Goal: Information Seeking & Learning: Learn about a topic

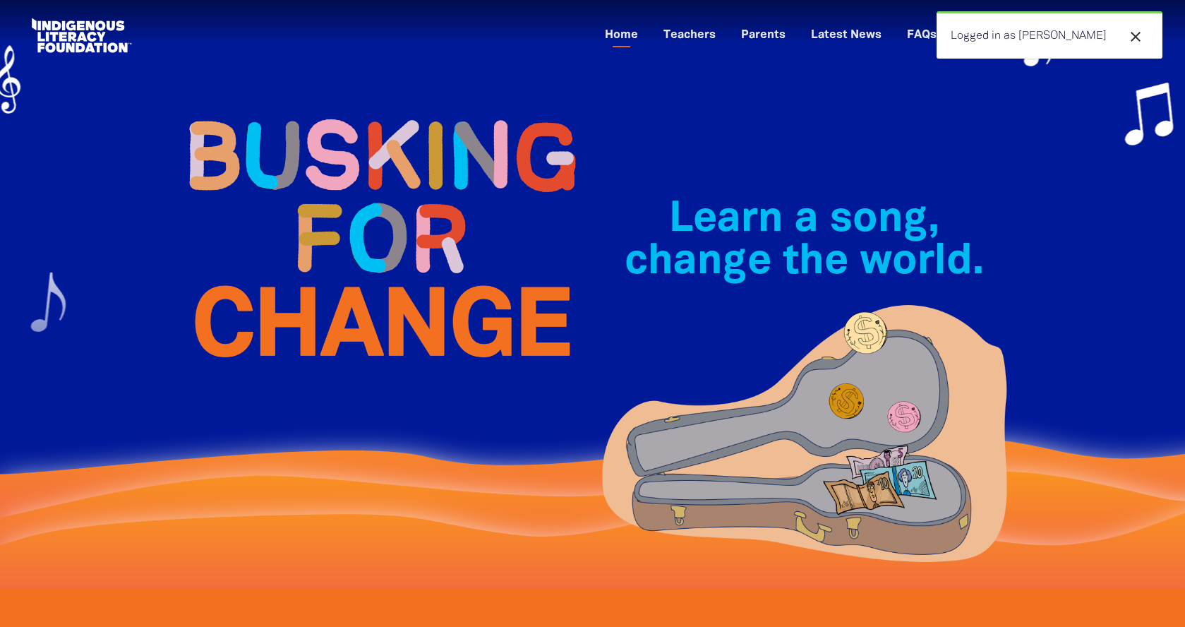
click at [941, 140] on div "Learn a song, change the world.﻿" at bounding box center [805, 294] width 424 height 419
click at [724, 39] on link "Teachers" at bounding box center [689, 35] width 69 height 23
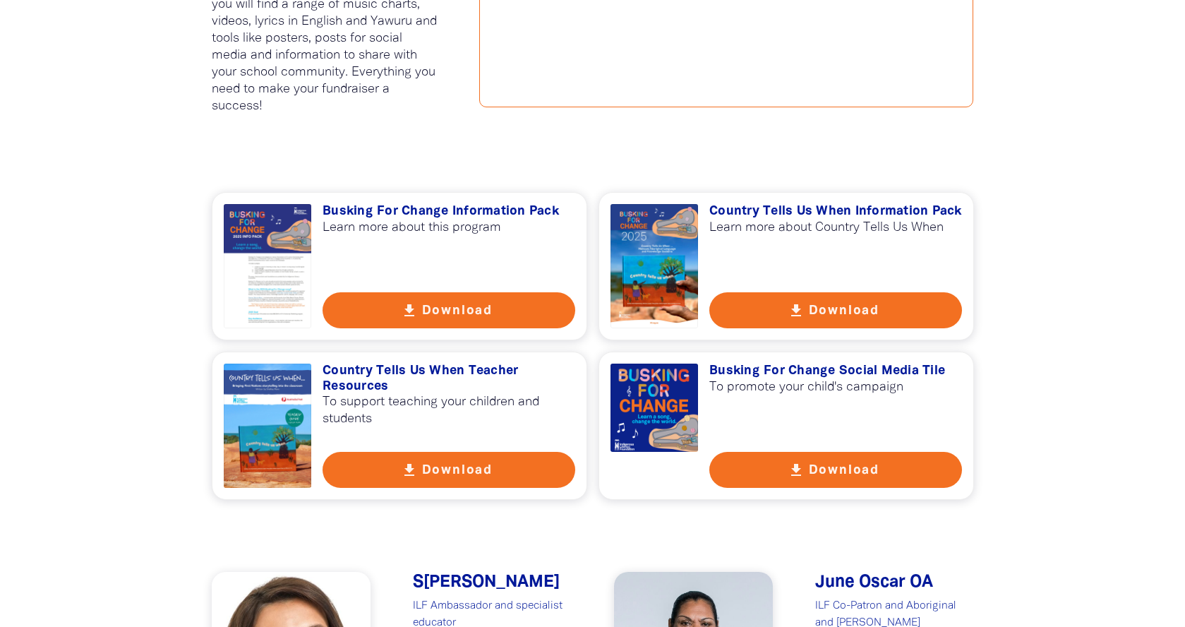
scroll to position [906, 0]
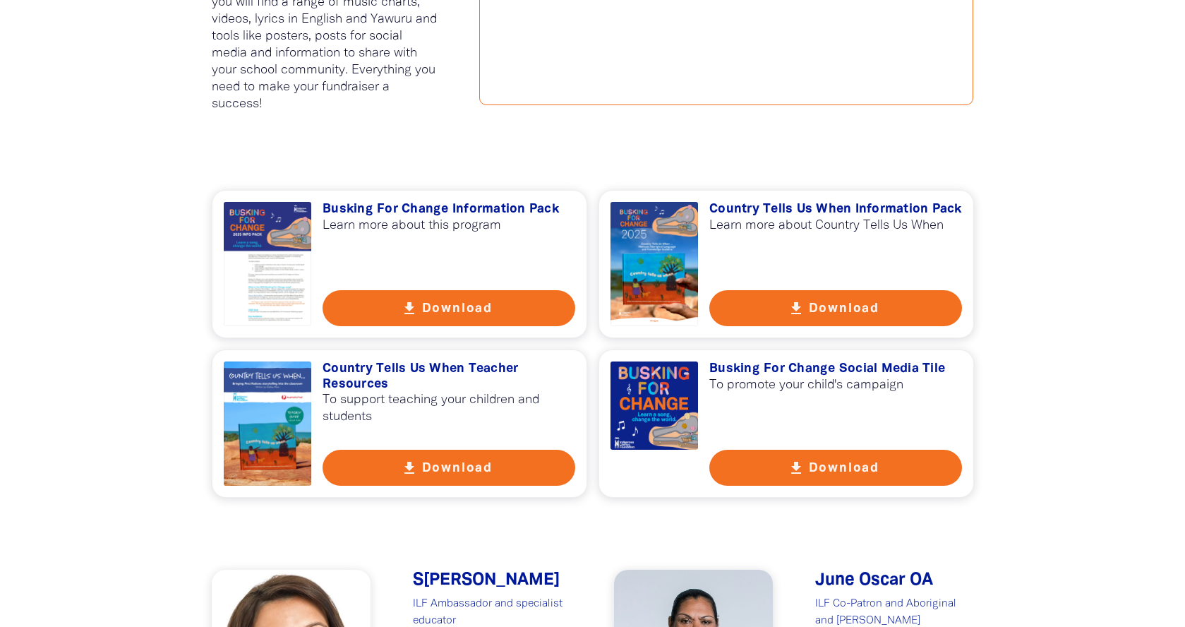
click at [371, 383] on h3 "Country Tells Us When Teacher Resources" at bounding box center [449, 377] width 253 height 30
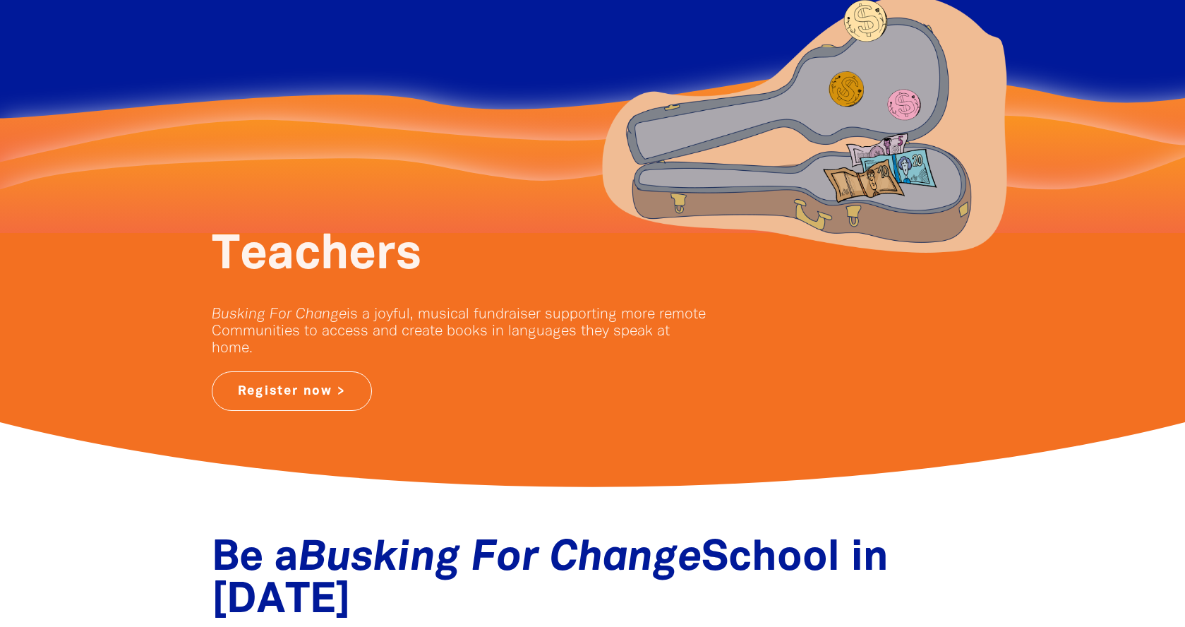
scroll to position [0, 0]
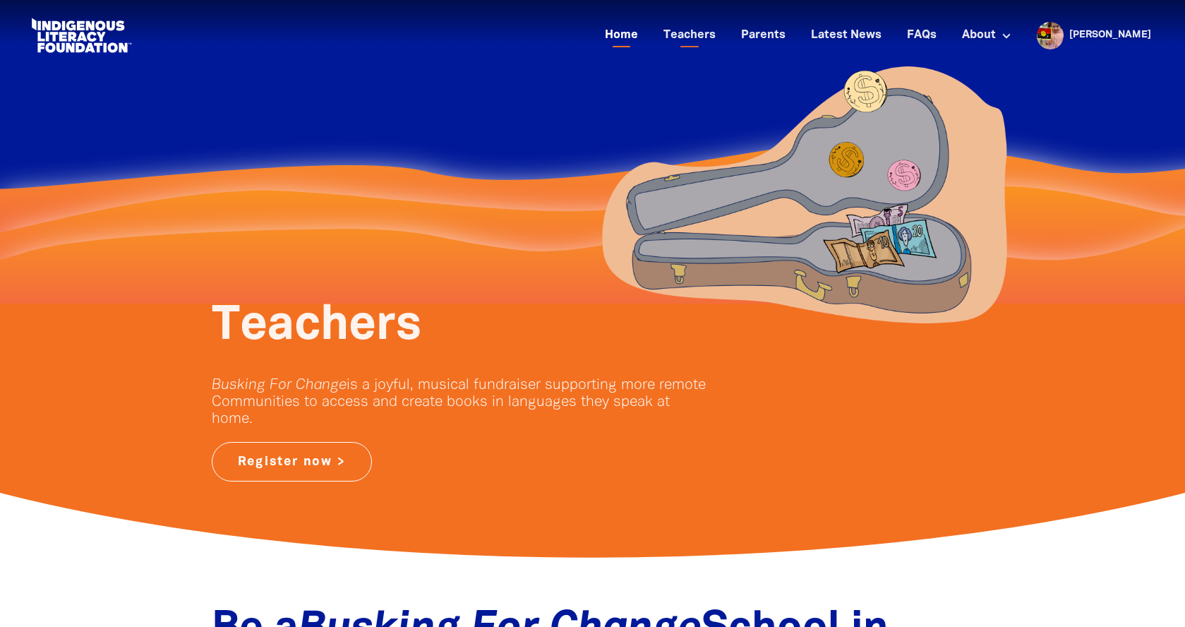
click at [647, 32] on link "Home" at bounding box center [622, 35] width 50 height 23
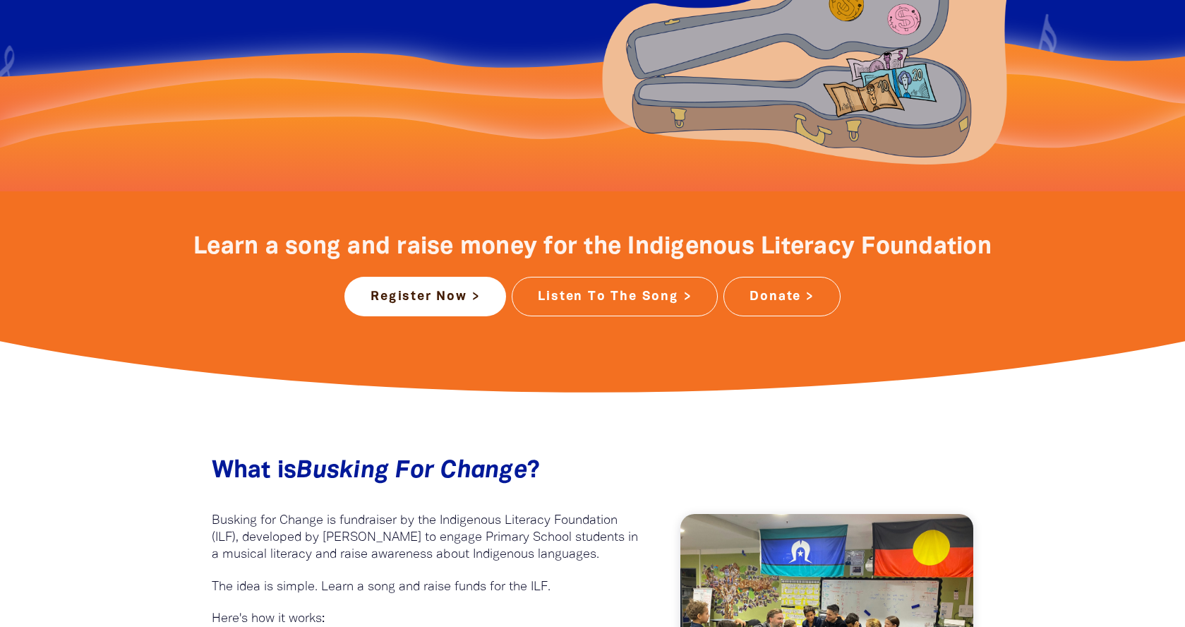
scroll to position [566, 0]
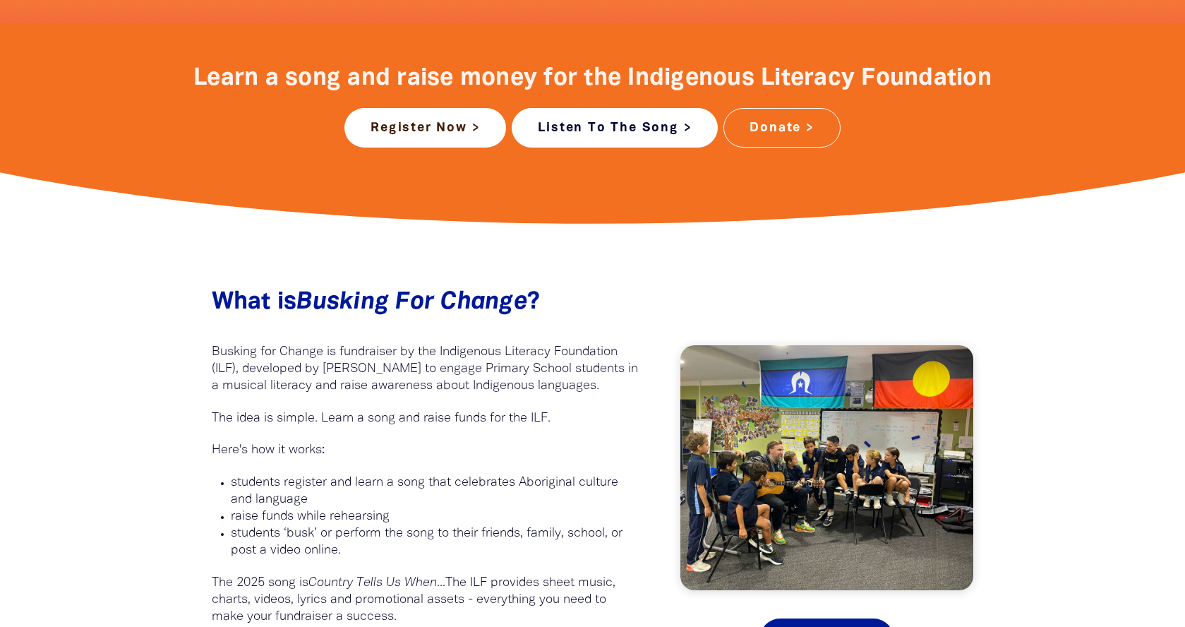
click at [611, 125] on link "Listen To The Song >" at bounding box center [615, 128] width 206 height 40
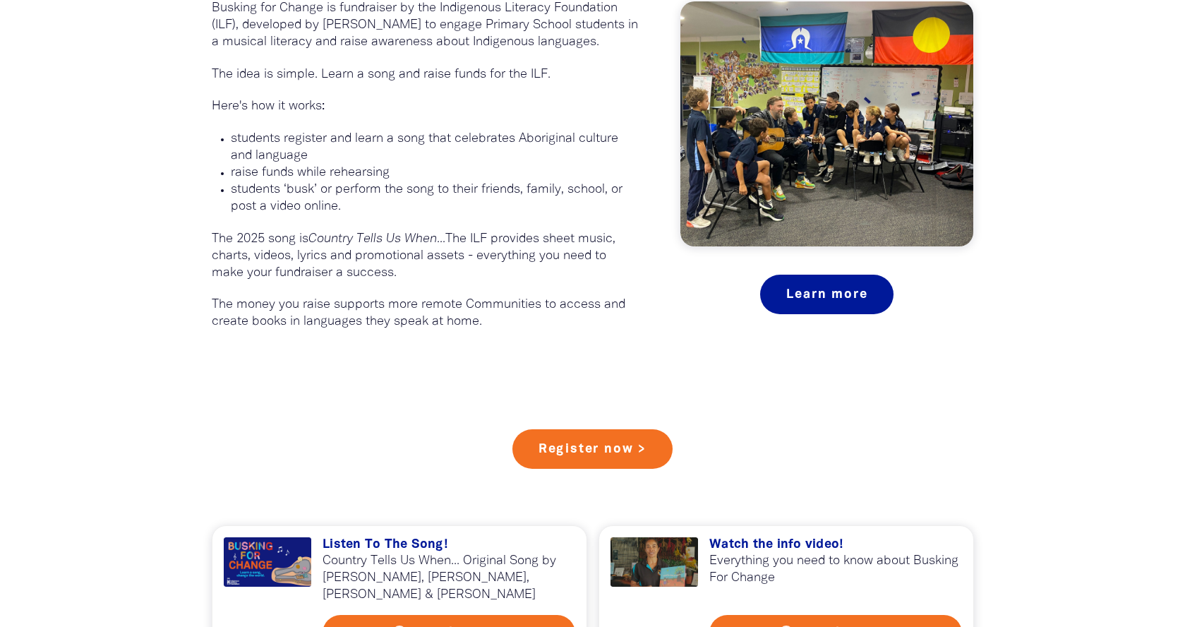
scroll to position [1106, 0]
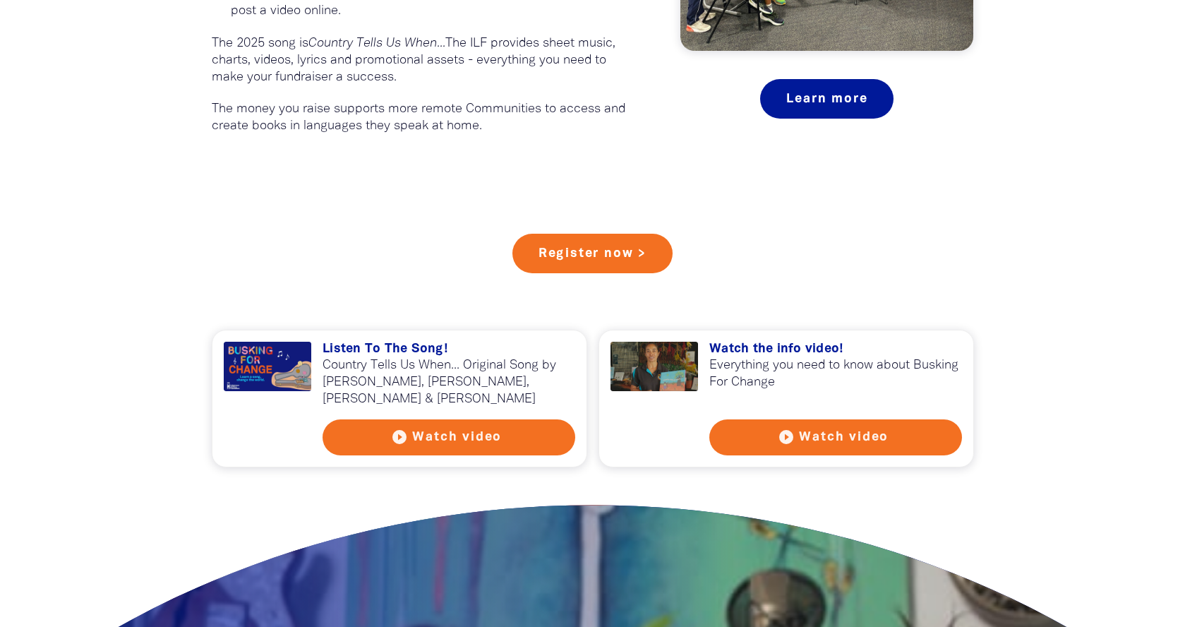
click at [429, 434] on button "play_circle_filled Watch video" at bounding box center [449, 437] width 253 height 36
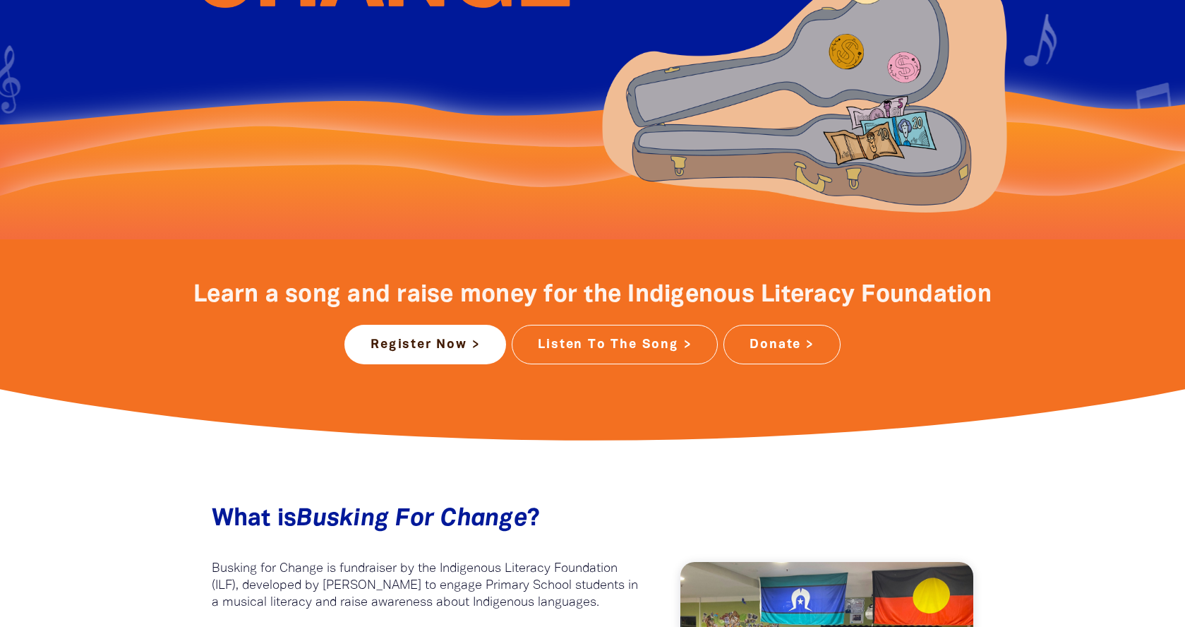
scroll to position [0, 0]
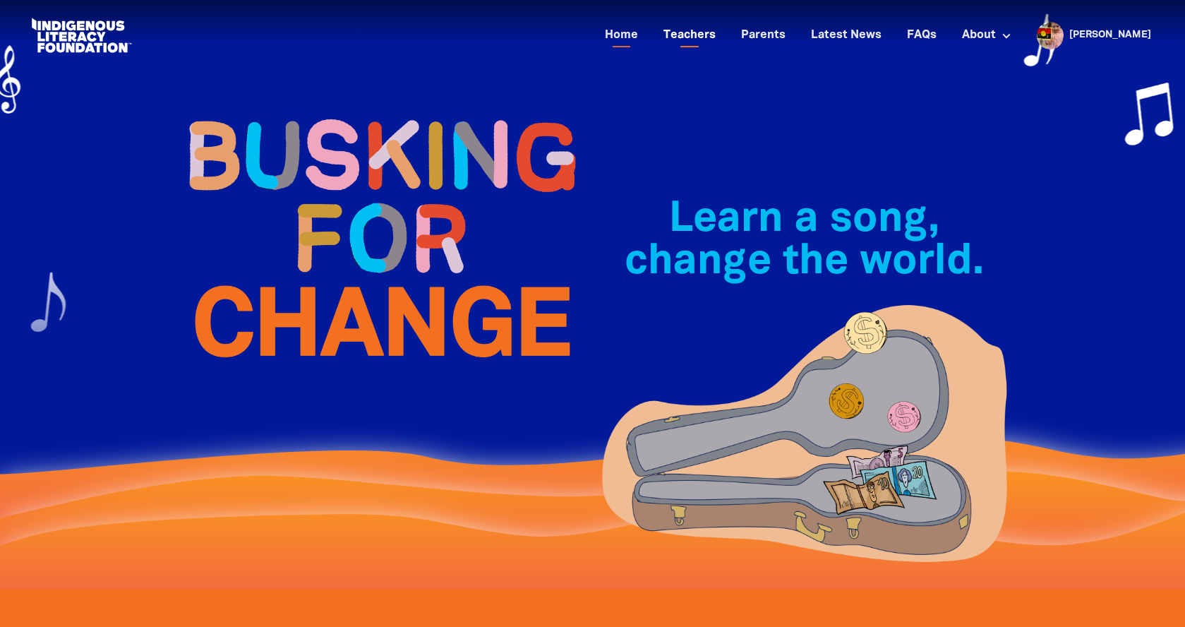
click at [724, 39] on link "Teachers" at bounding box center [689, 35] width 69 height 23
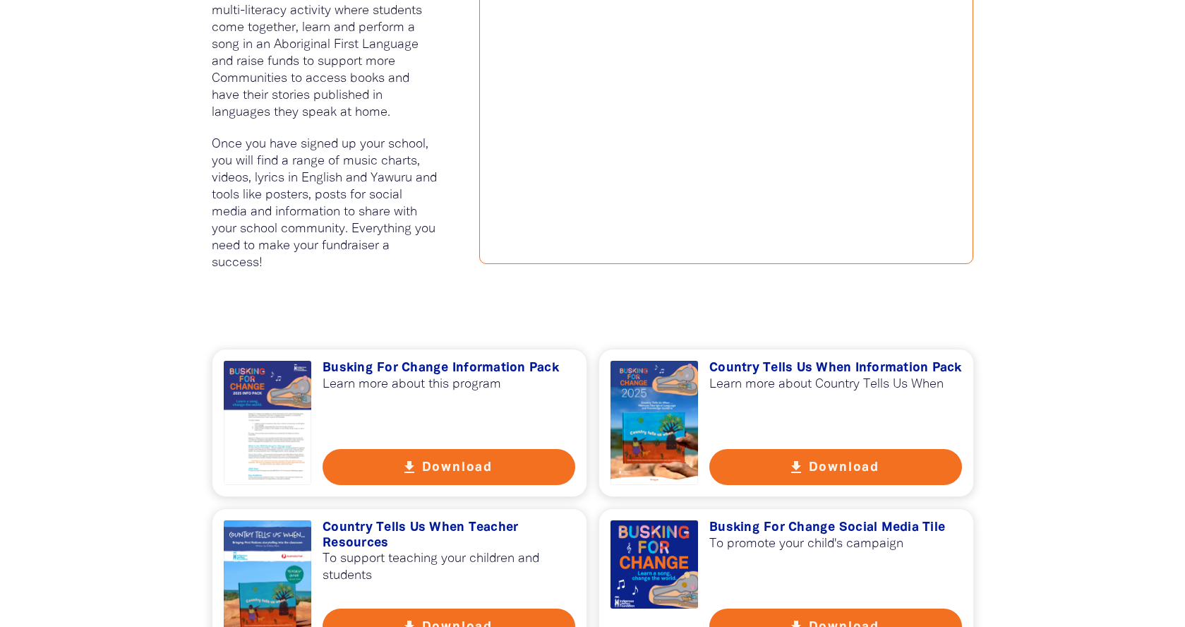
scroll to position [954, 0]
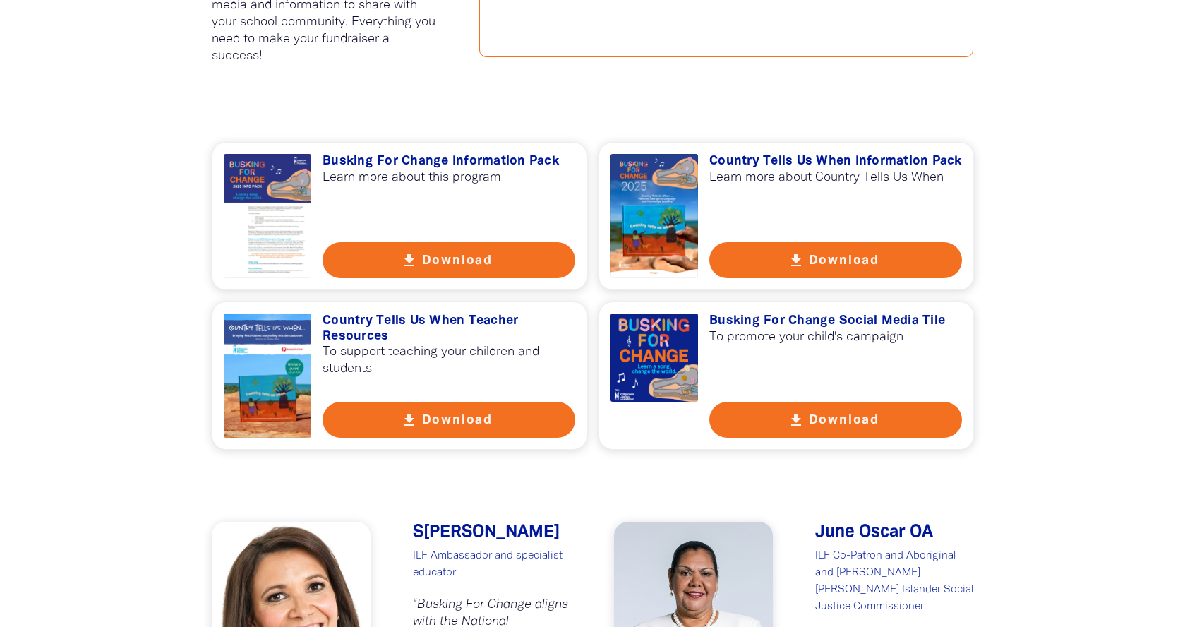
click at [398, 155] on h3 "Busking For Change Information Pack" at bounding box center [449, 162] width 253 height 16
click at [381, 328] on h3 "Country Tells Us When Teacher Resources" at bounding box center [449, 328] width 253 height 30
click at [843, 162] on h3 "Country Tells Us When Information Pack" at bounding box center [836, 162] width 253 height 16
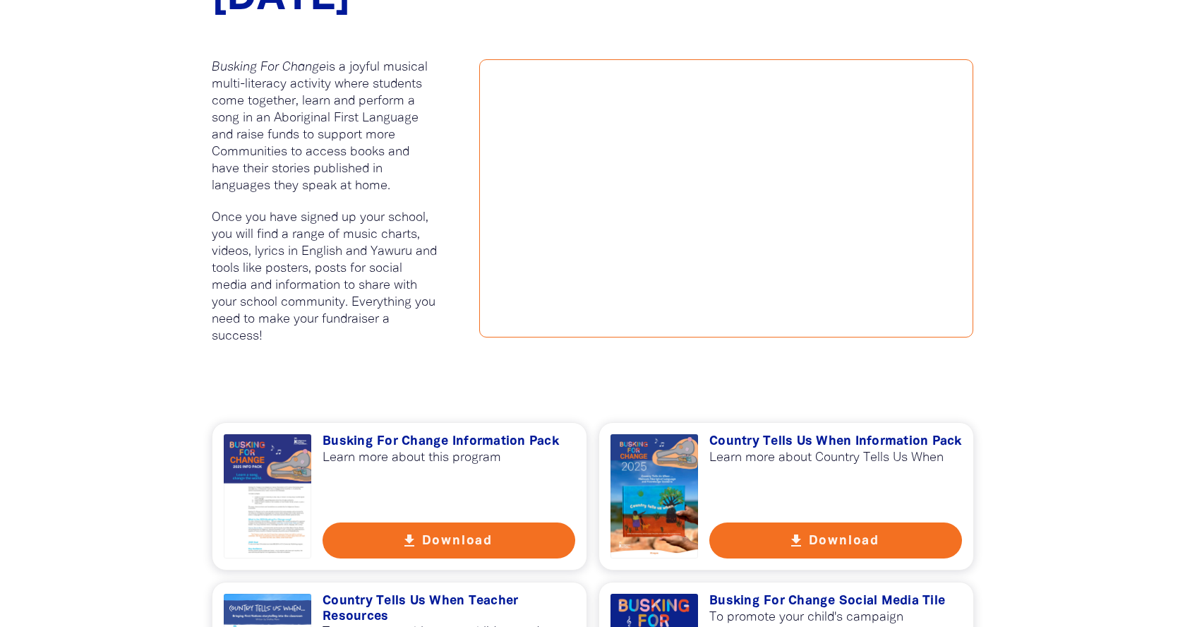
scroll to position [943, 0]
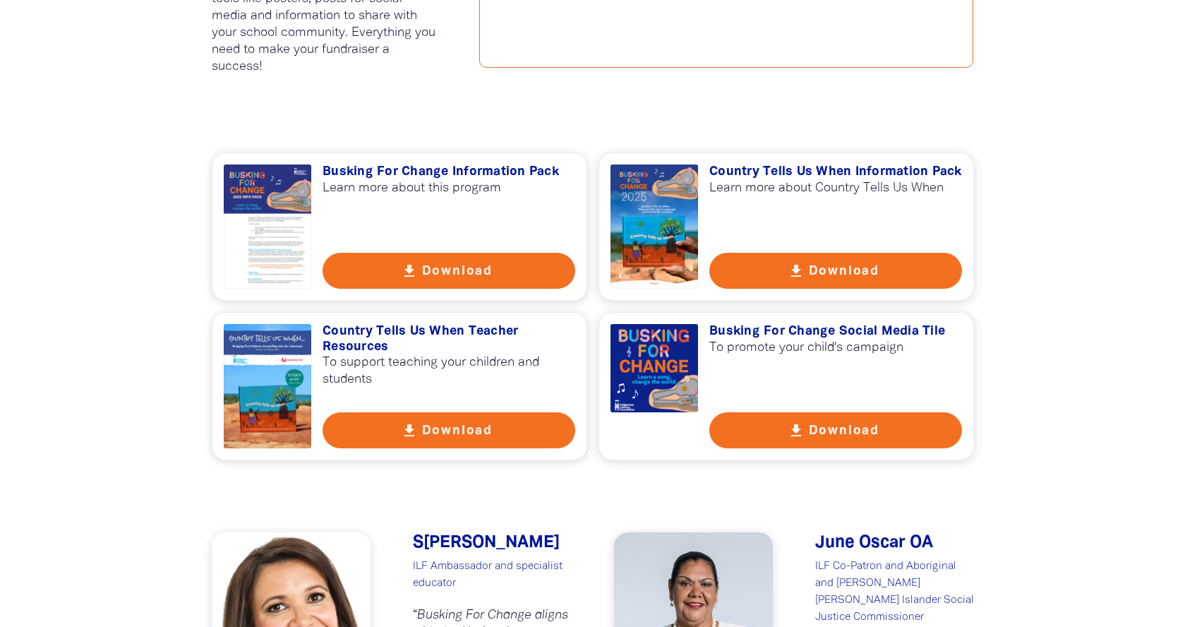
click at [393, 336] on h3 "Country Tells Us When Teacher Resources" at bounding box center [449, 339] width 253 height 30
